Goal: Transaction & Acquisition: Book appointment/travel/reservation

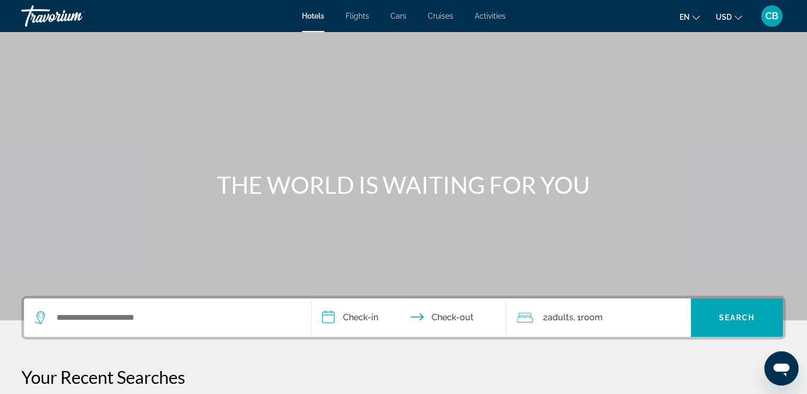
click at [490, 16] on span "Activities" at bounding box center [490, 16] width 31 height 9
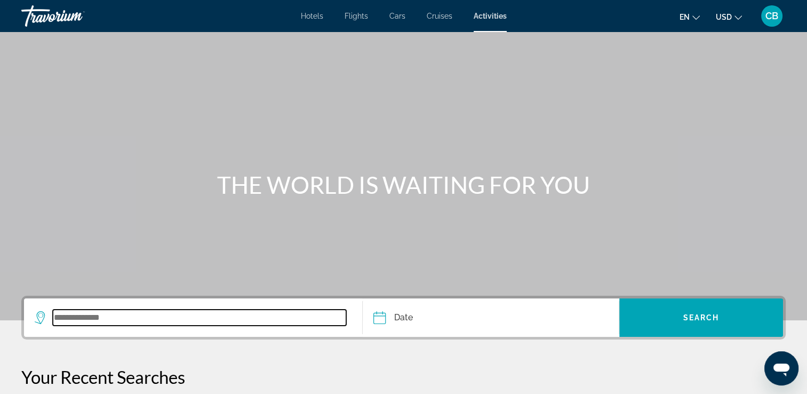
click at [101, 320] on input "Search widget" at bounding box center [199, 317] width 293 height 16
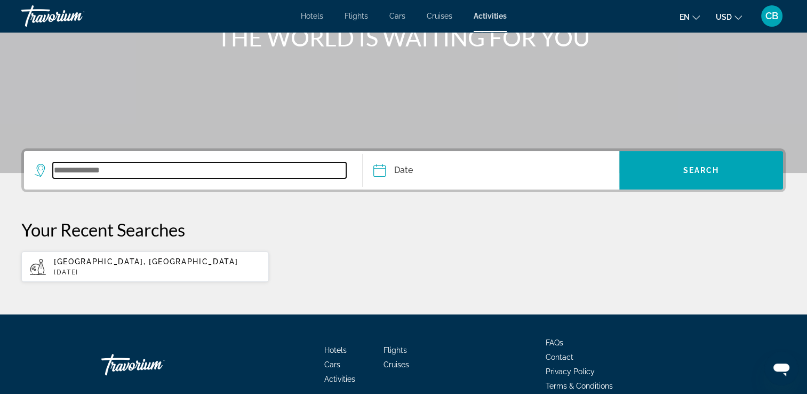
scroll to position [197, 0]
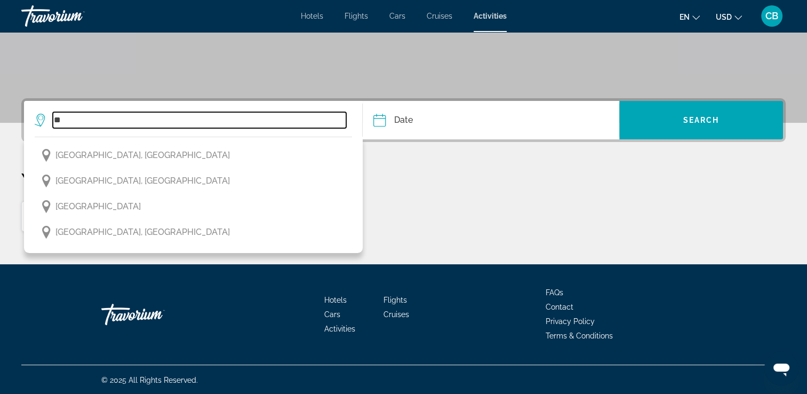
type input "*"
click at [69, 118] on input "Search widget" at bounding box center [199, 120] width 293 height 16
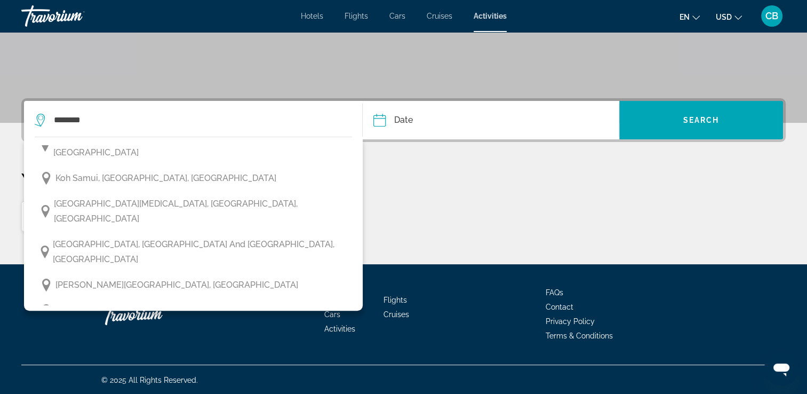
scroll to position [523, 0]
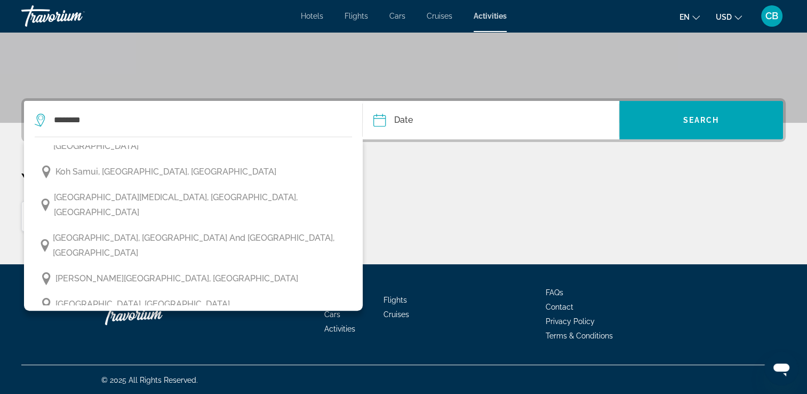
click at [120, 348] on span "[GEOGRAPHIC_DATA], [GEOGRAPHIC_DATA] and [GEOGRAPHIC_DATA], [GEOGRAPHIC_DATA]" at bounding box center [200, 363] width 294 height 30
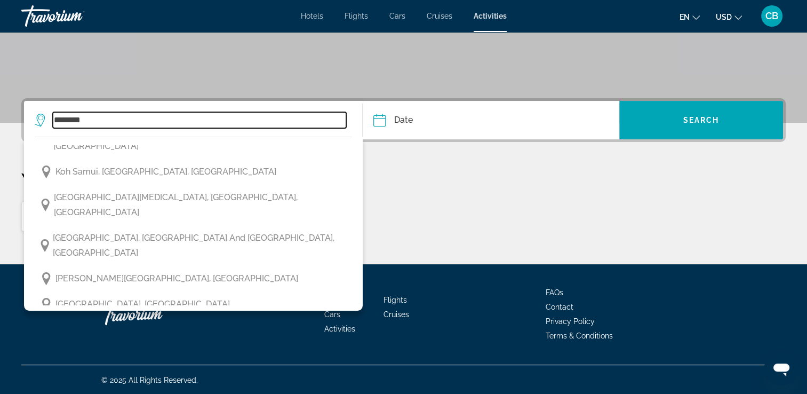
type input "**********"
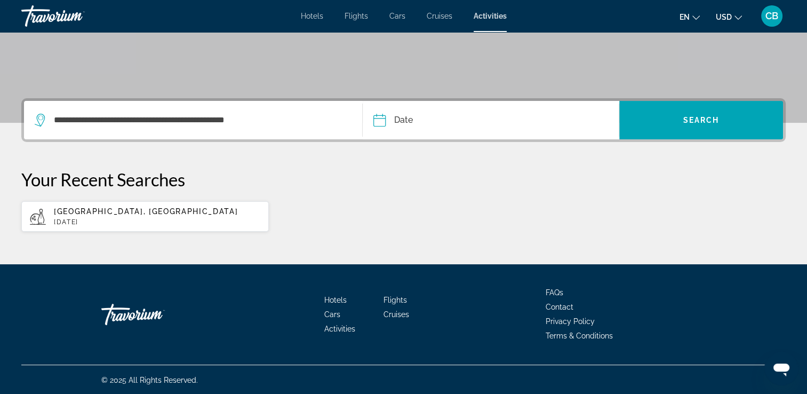
click at [404, 115] on input "Date" at bounding box center [434, 122] width 127 height 42
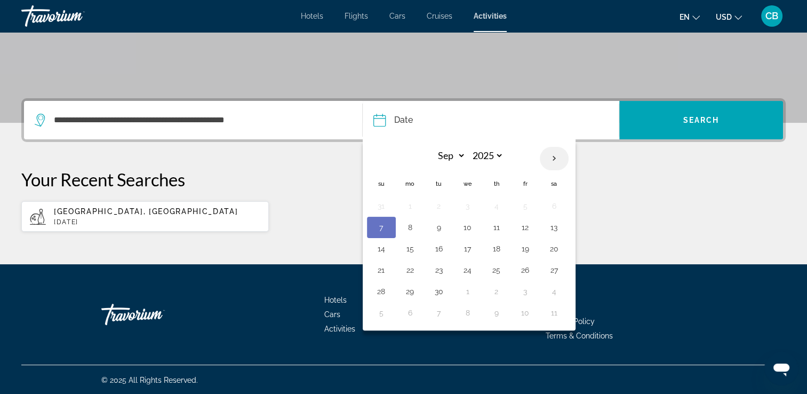
click at [548, 157] on th "Next month" at bounding box center [554, 158] width 29 height 23
select select "*"
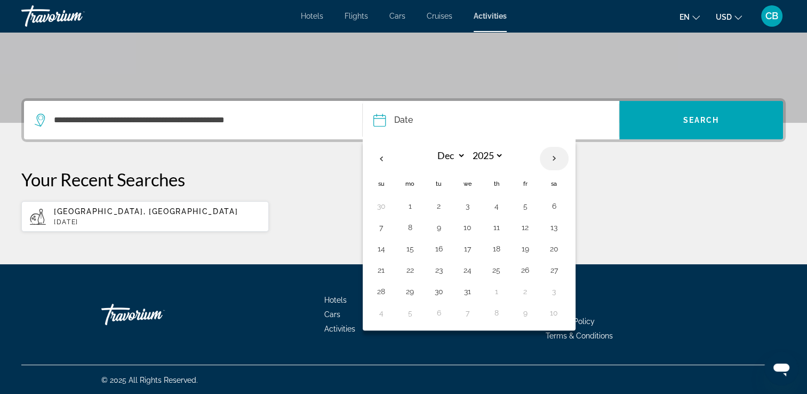
select select "****"
click at [495, 225] on button "8" at bounding box center [496, 227] width 17 height 15
type input "**********"
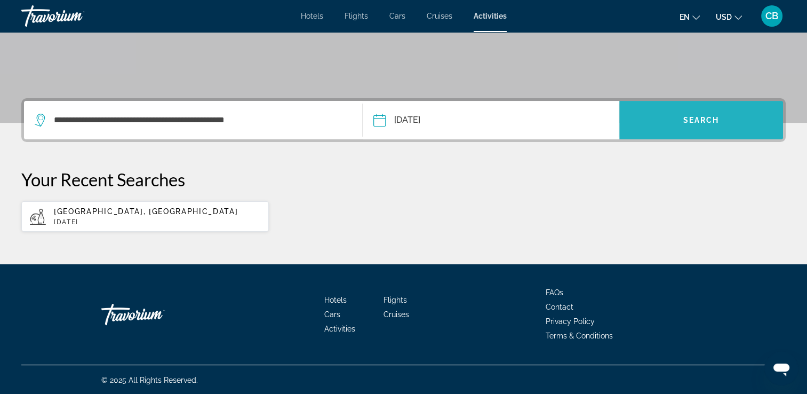
click at [694, 117] on span "Search" at bounding box center [701, 120] width 36 height 9
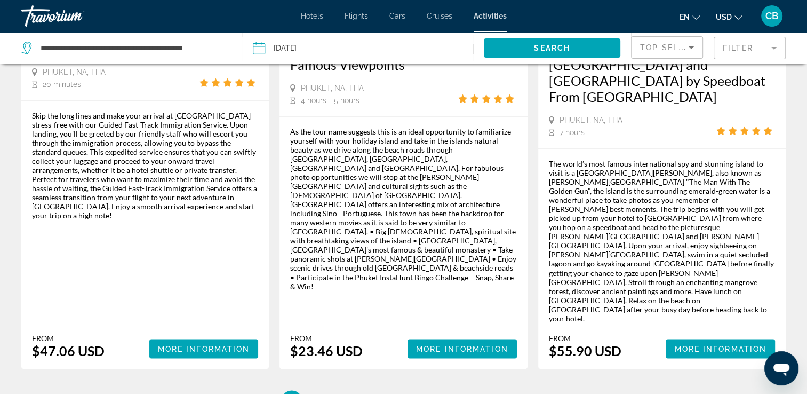
scroll to position [1748, 0]
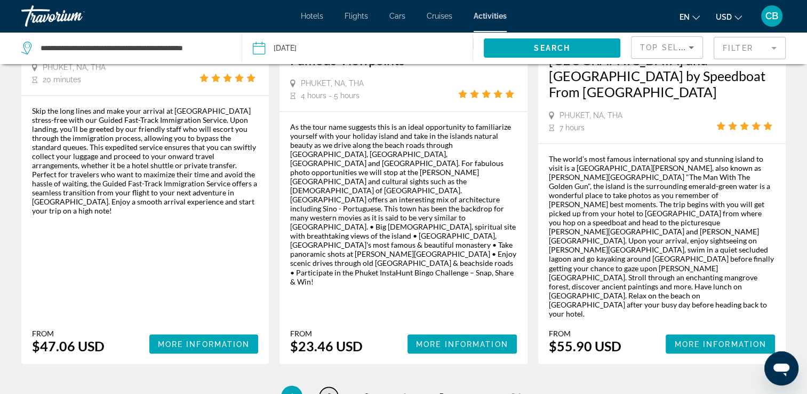
click at [328, 390] on span "2" at bounding box center [329, 396] width 5 height 12
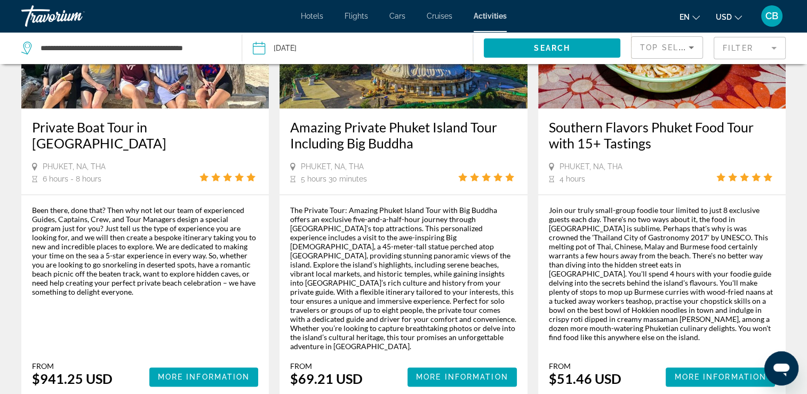
scroll to position [1586, 0]
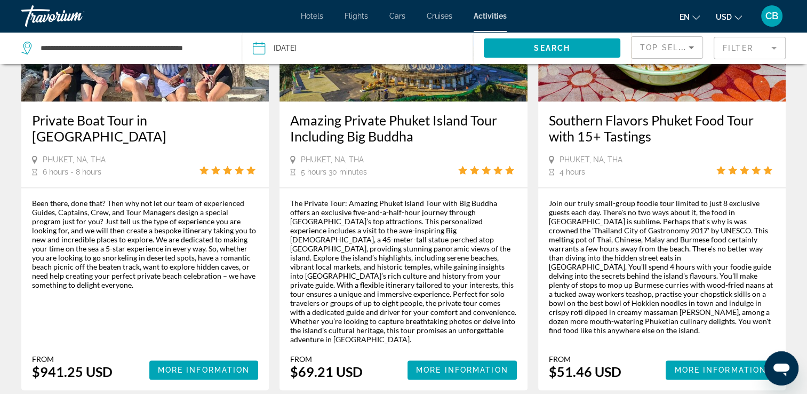
click at [467, 305] on div "The Private Tour: Amazing Phuket Island Tour with Big Buddha offers an exclusiv…" at bounding box center [403, 288] width 226 height 181
click at [444, 365] on span "More Information" at bounding box center [462, 369] width 92 height 9
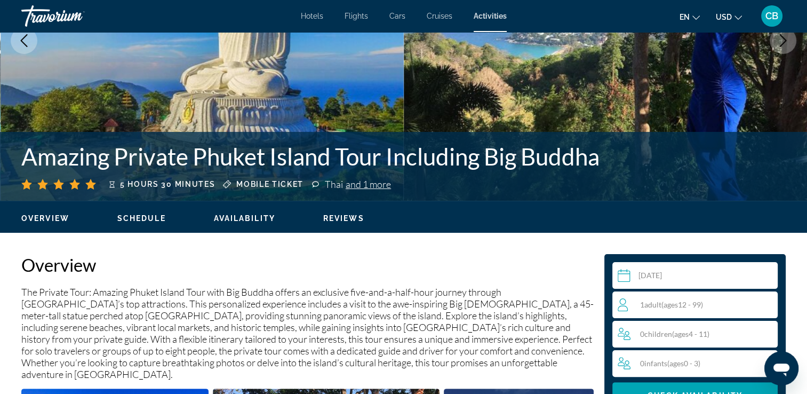
scroll to position [141, 0]
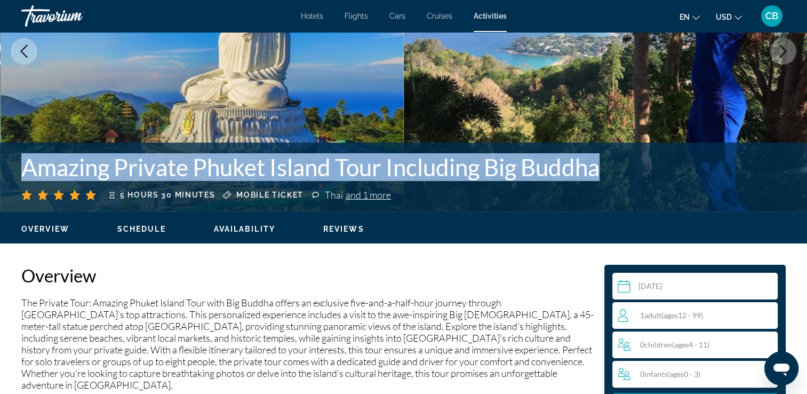
drag, startPoint x: 25, startPoint y: 170, endPoint x: 624, endPoint y: 174, distance: 598.6
click at [624, 174] on div "Amazing Private Phuket Island Tour Including Big Buddha 5 hours 30 minutes Mobi…" at bounding box center [403, 176] width 807 height 47
copy h1 "Amazing Private Phuket Island Tour Including Big Buddha"
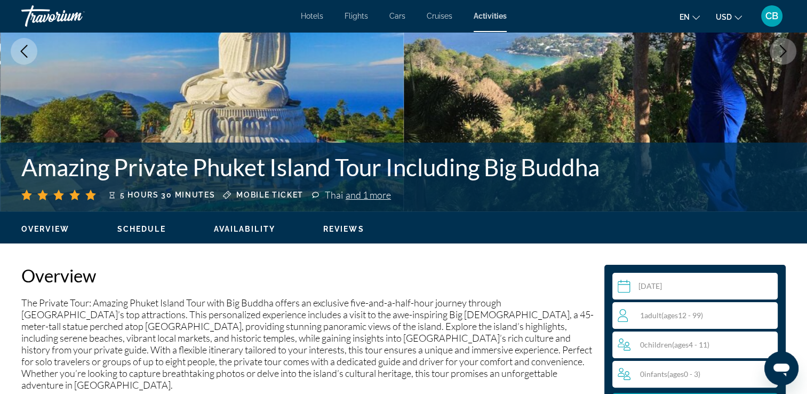
click at [484, 198] on div "5 hours 30 minutes Mobile ticket Thai and 1 more" at bounding box center [318, 195] width 594 height 12
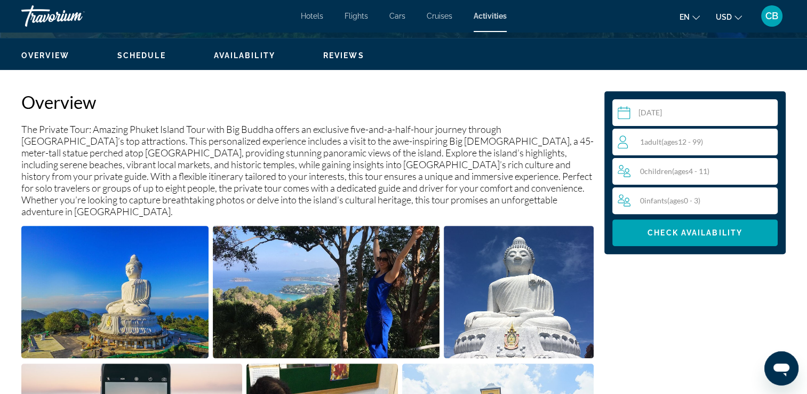
scroll to position [318, 0]
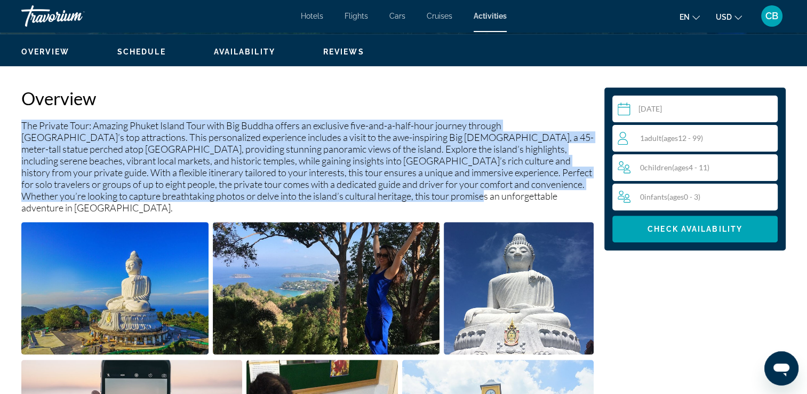
drag, startPoint x: 20, startPoint y: 123, endPoint x: 395, endPoint y: 191, distance: 381.7
copy p "The Private Tour: Amazing Phuket Island Tour with Big Buddha offers an exclusiv…"
click at [438, 174] on p "The Private Tour: Amazing Phuket Island Tour with Big Buddha offers an exclusiv…" at bounding box center [307, 167] width 572 height 94
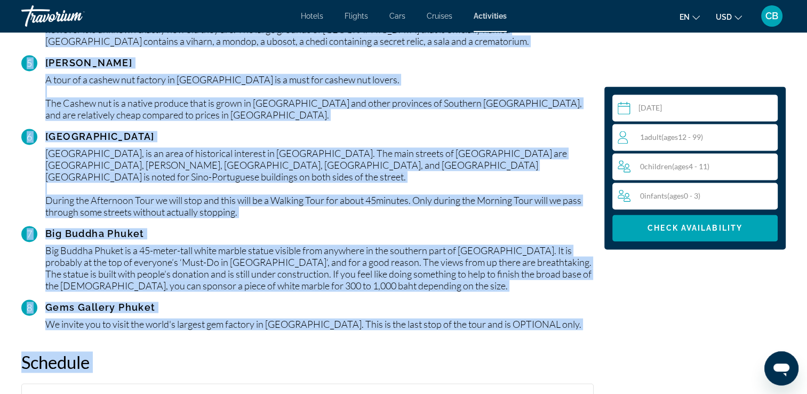
scroll to position [1545, 0]
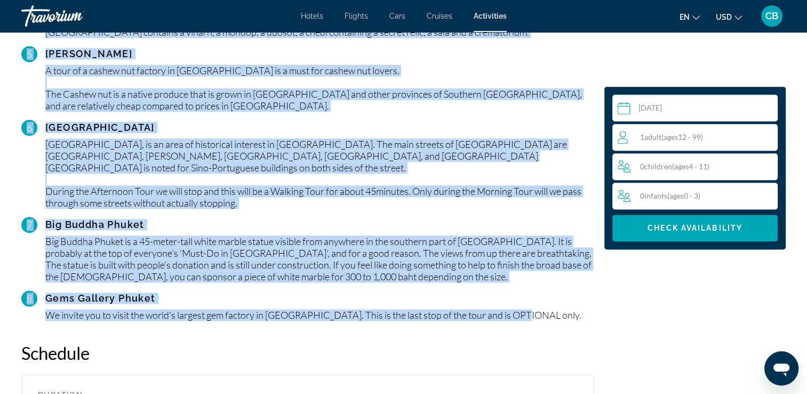
drag, startPoint x: 22, startPoint y: 140, endPoint x: 541, endPoint y: 253, distance: 531.3
click at [541, 253] on div "Overview The Private Tour: Amazing Phuket Island Tour with Big Buddha offers an…" at bounding box center [307, 209] width 583 height 2697
copy div "Lore'i dolorsit Ametc adipis eli sedd-eiu Tem incididu utla Etdolore ma aliqua …"
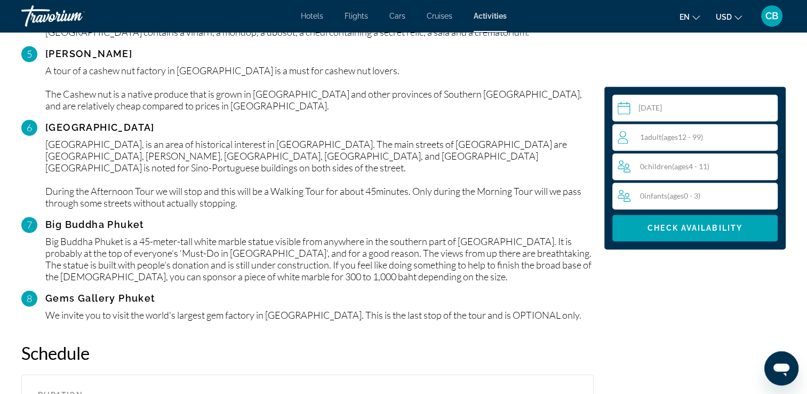
click at [260, 270] on div "Overview The Private Tour: Amazing Phuket Island Tour with Big Buddha offers an…" at bounding box center [307, 209] width 583 height 2697
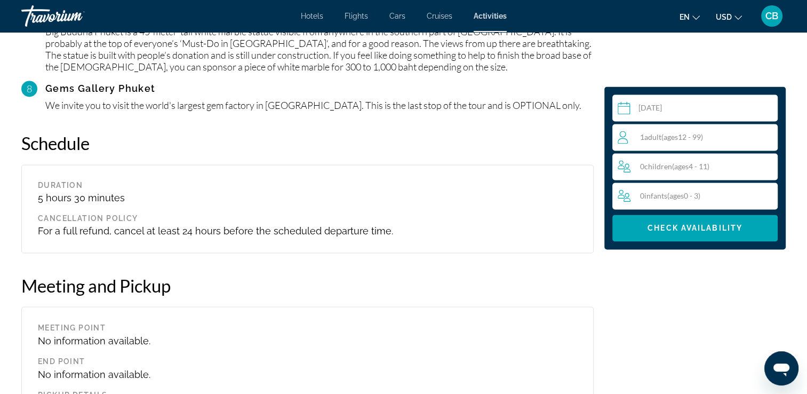
scroll to position [1762, 0]
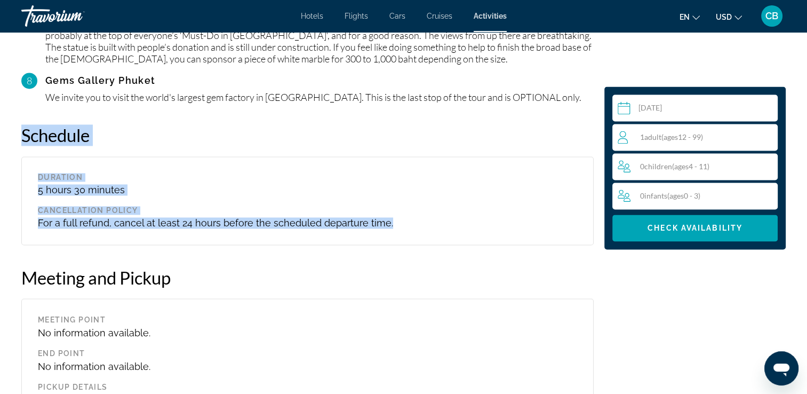
drag, startPoint x: 22, startPoint y: 69, endPoint x: 408, endPoint y: 171, distance: 398.3
click at [408, 171] on div "Schedule Duration 5 hours 30 minutes Cancellation Policy For a full refund, can…" at bounding box center [307, 184] width 572 height 121
copy div "Schedule Duration 5 hours 30 minutes Cancellation Policy For a full refund, can…"
click at [190, 173] on div "Duration 5 hours 30 minutes Cancellation Policy For a full refund, cancel at le…" at bounding box center [308, 200] width 550 height 55
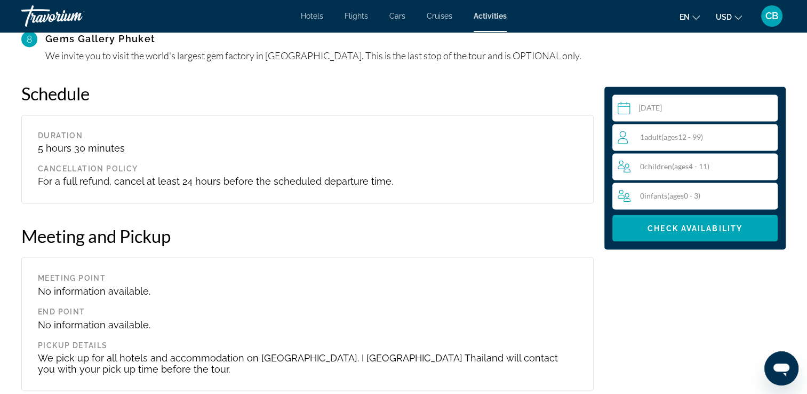
scroll to position [1866, 0]
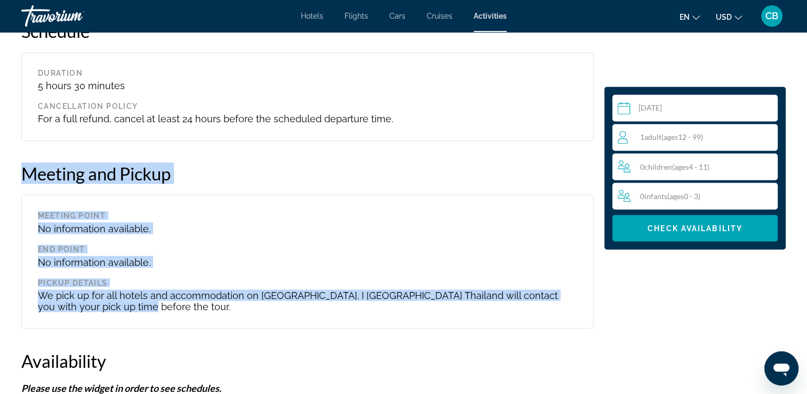
drag, startPoint x: 23, startPoint y: 109, endPoint x: 118, endPoint y: 268, distance: 185.2
click at [118, 268] on div "Meeting and Pickup Meeting Point No information available. End point No informa…" at bounding box center [307, 245] width 572 height 166
copy div "Meeting and Pickup Meeting Point No information available. End point No informa…"
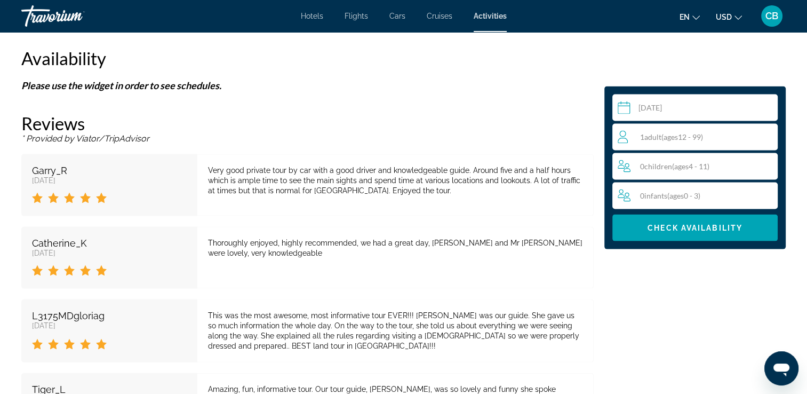
scroll to position [1974, 0]
